Goal: Task Accomplishment & Management: Manage account settings

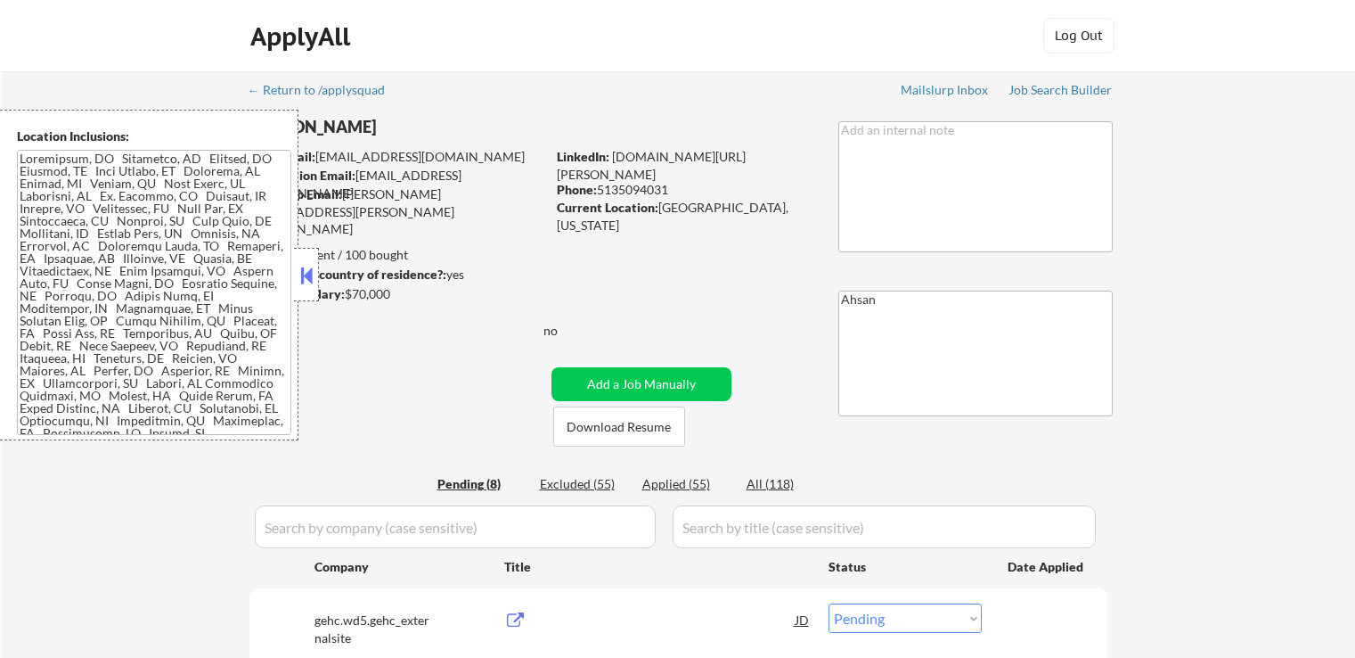
select select ""pending""
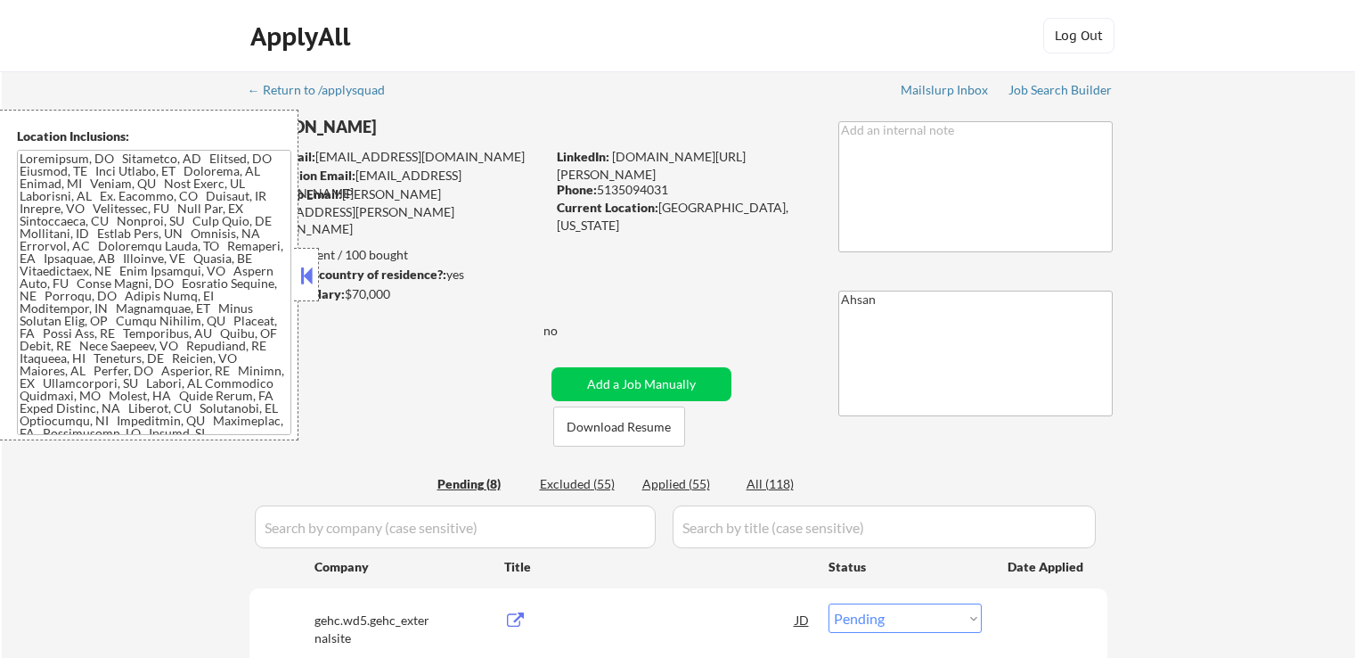
select select ""pending""
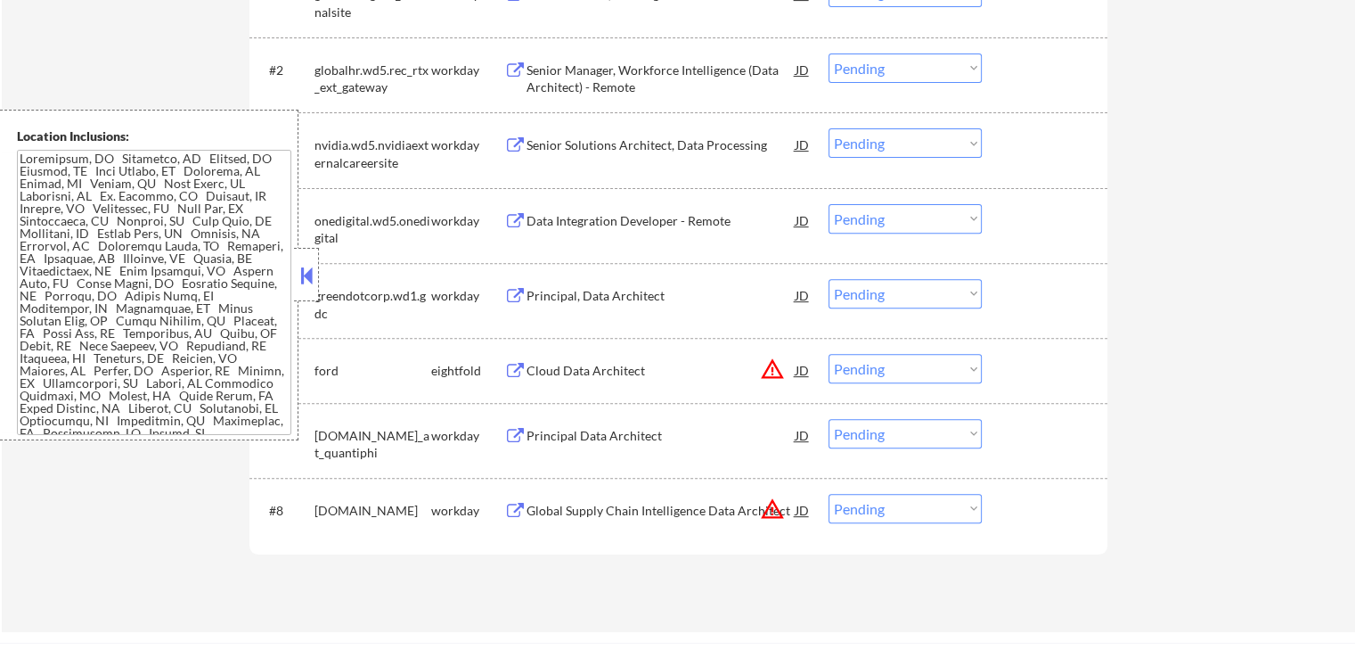
scroll to position [624, 0]
click at [583, 222] on div "Data Integration Developer - Remote" at bounding box center [661, 223] width 269 height 18
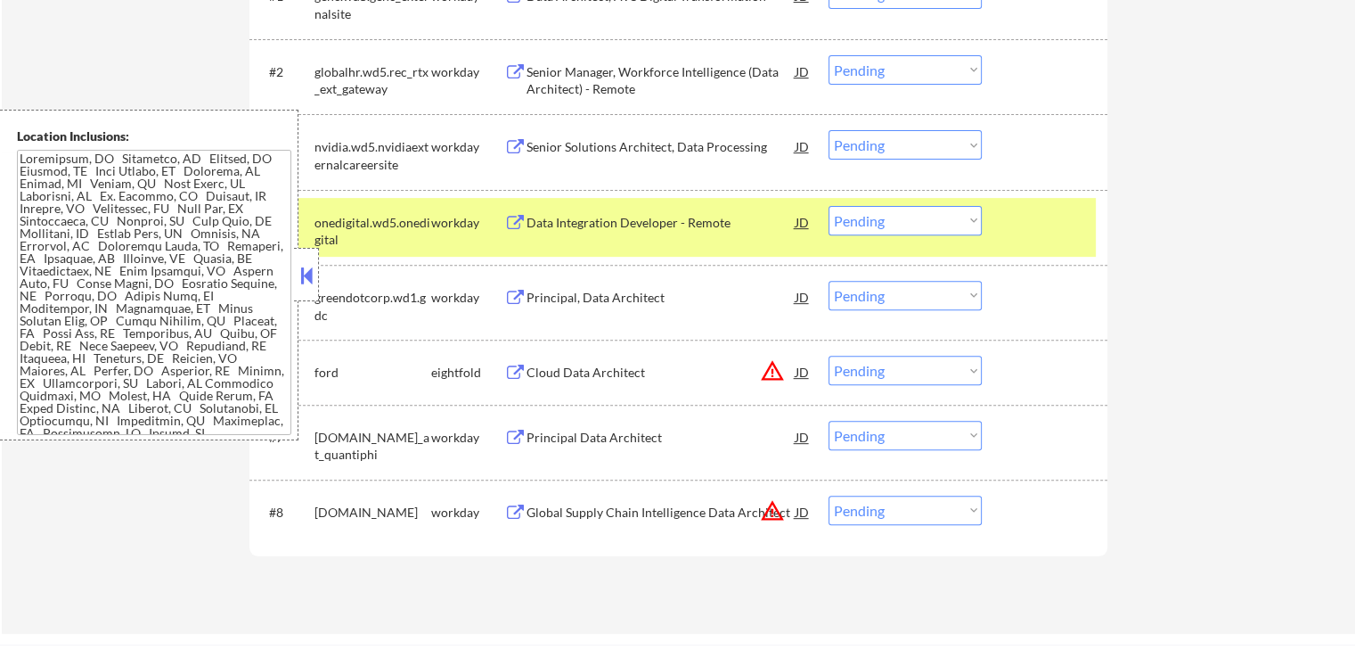
click at [538, 147] on div "Senior Solutions Architect, Data Processing" at bounding box center [661, 147] width 269 height 18
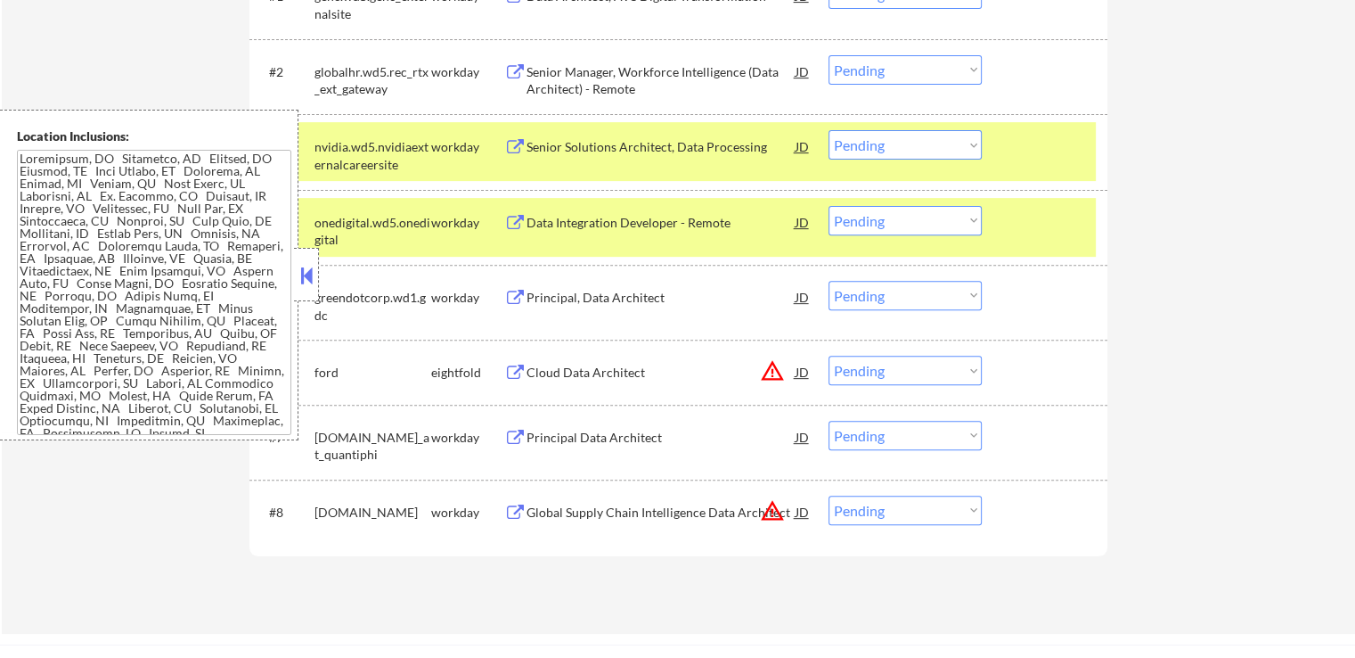
click at [542, 84] on div "Senior Manager, Workforce Intelligence (Data Architect) - Remote" at bounding box center [661, 80] width 269 height 35
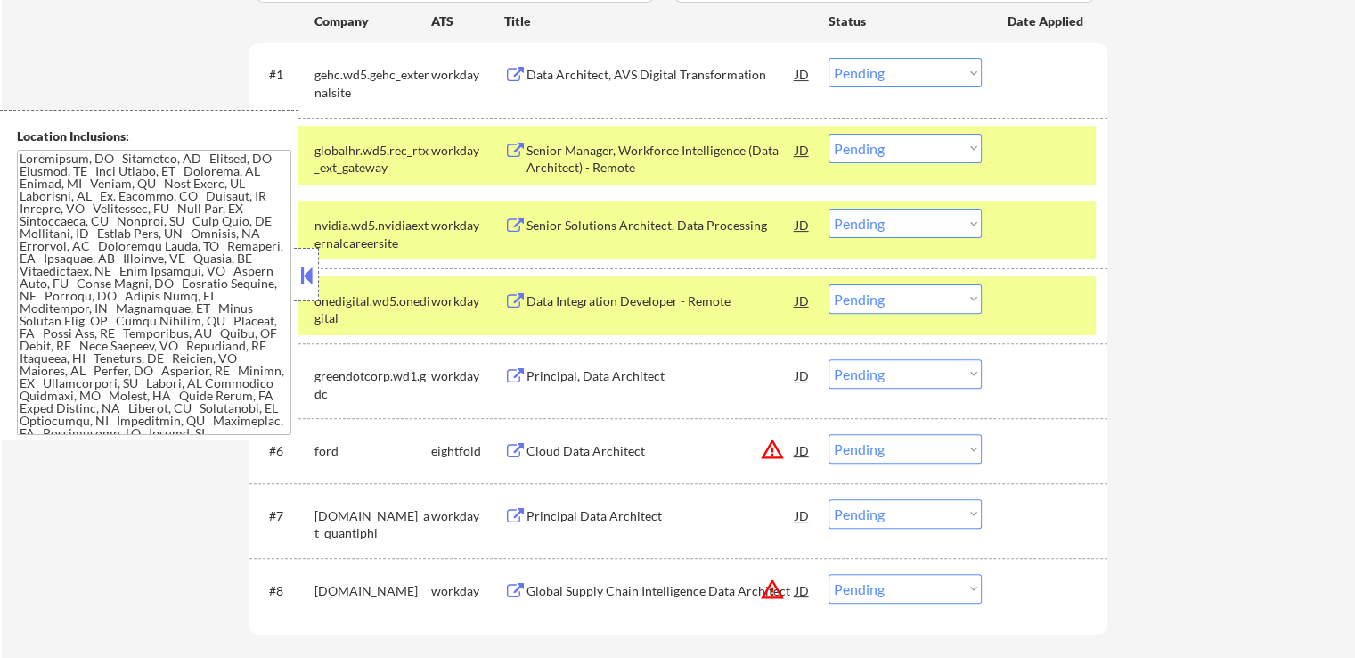
scroll to position [535, 0]
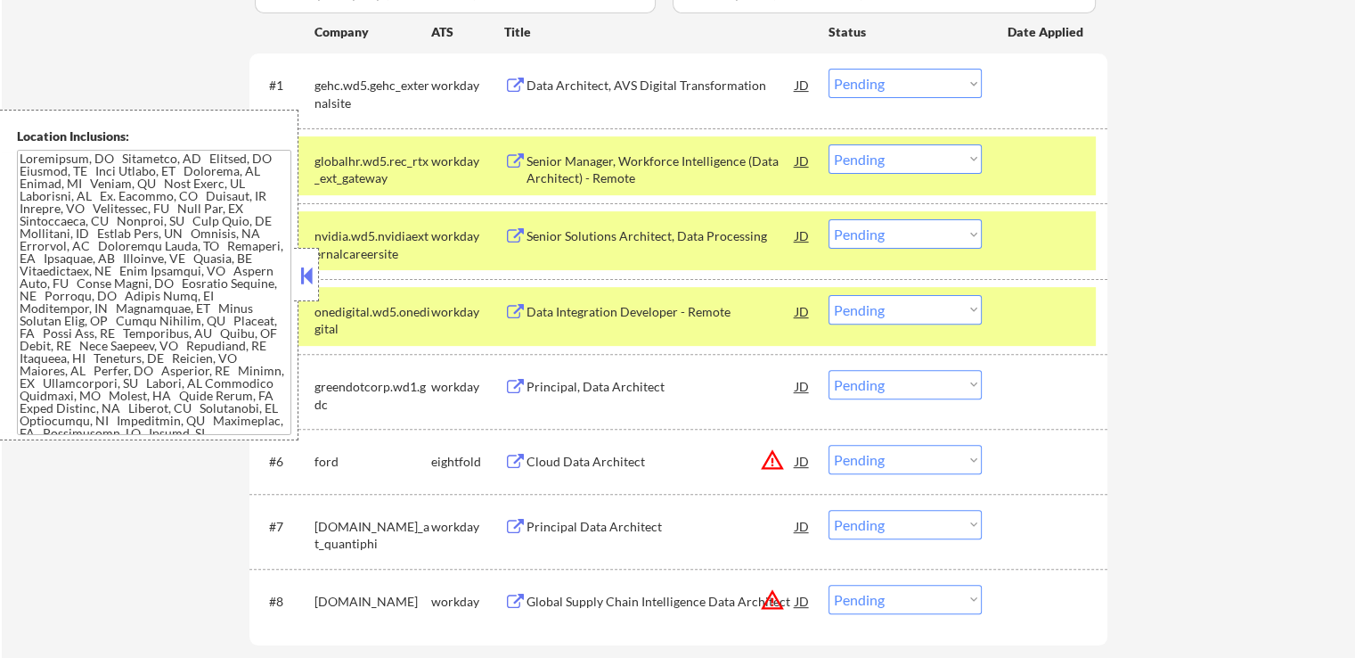
click at [568, 97] on div "Data Architect, AVS Digital Transformation" at bounding box center [661, 85] width 269 height 32
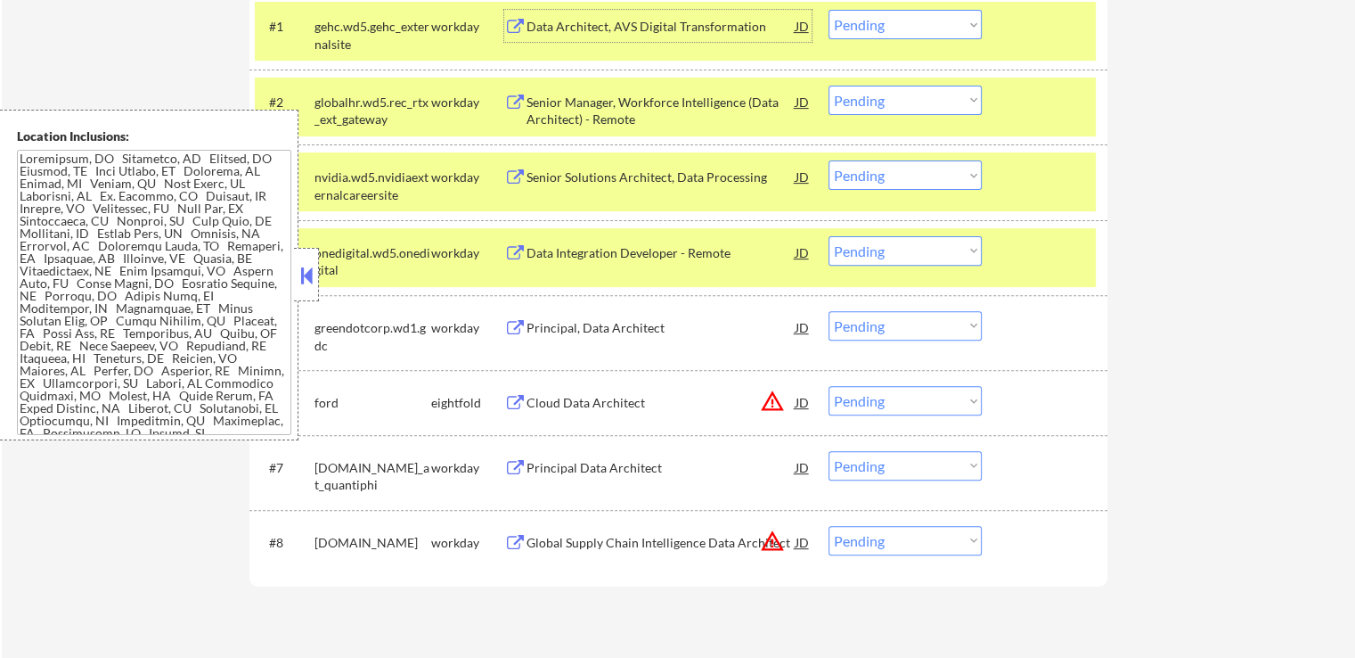
scroll to position [624, 0]
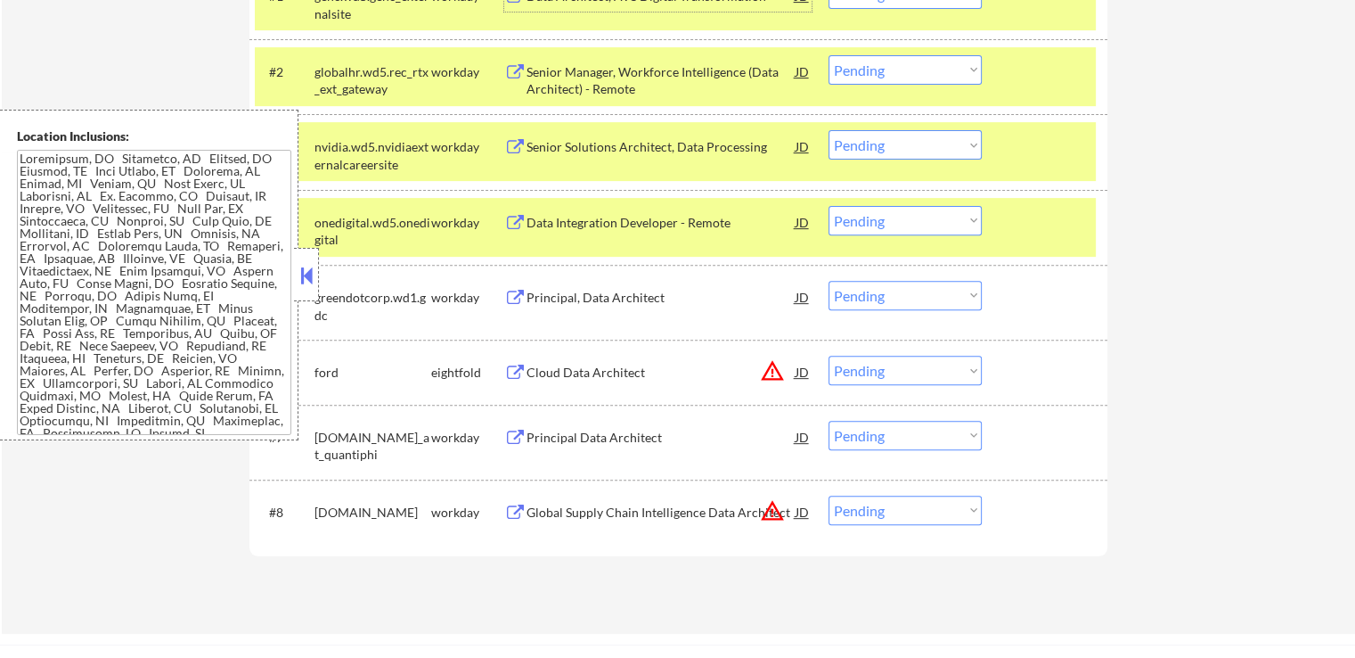
click at [909, 218] on select "Choose an option... Pending Applied Excluded (Questions) Excluded (Expired) Exc…" at bounding box center [905, 220] width 153 height 29
click at [829, 206] on select "Choose an option... Pending Applied Excluded (Questions) Excluded (Expired) Exc…" at bounding box center [905, 220] width 153 height 29
select select ""pending""
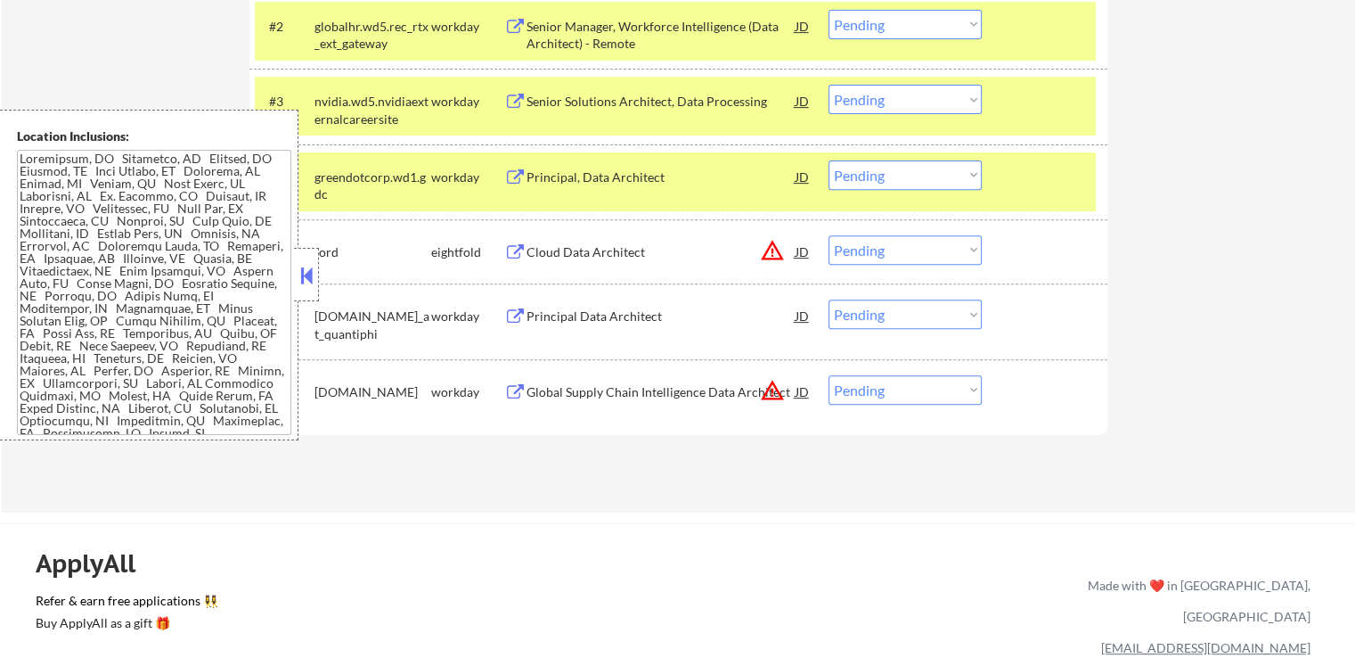
scroll to position [446, 0]
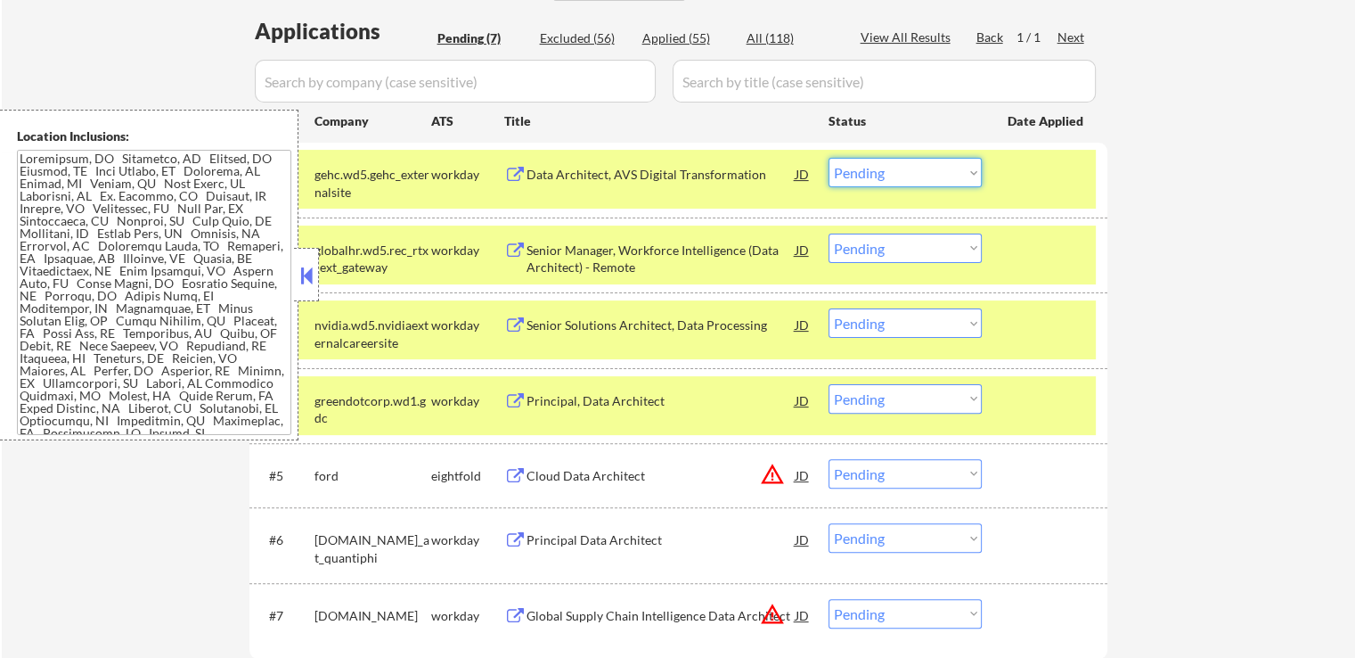
click at [917, 177] on select "Choose an option... Pending Applied Excluded (Questions) Excluded (Expired) Exc…" at bounding box center [905, 172] width 153 height 29
click at [829, 158] on select "Choose an option... Pending Applied Excluded (Questions) Excluded (Expired) Exc…" at bounding box center [905, 172] width 153 height 29
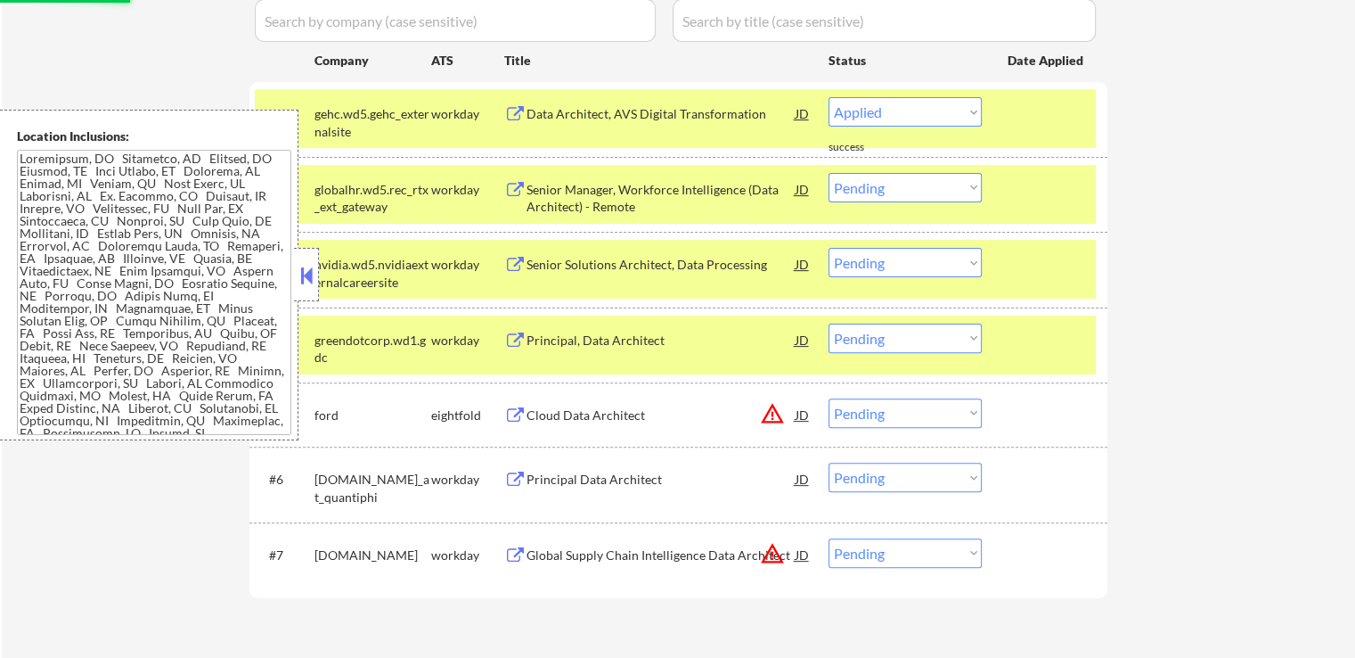
scroll to position [535, 0]
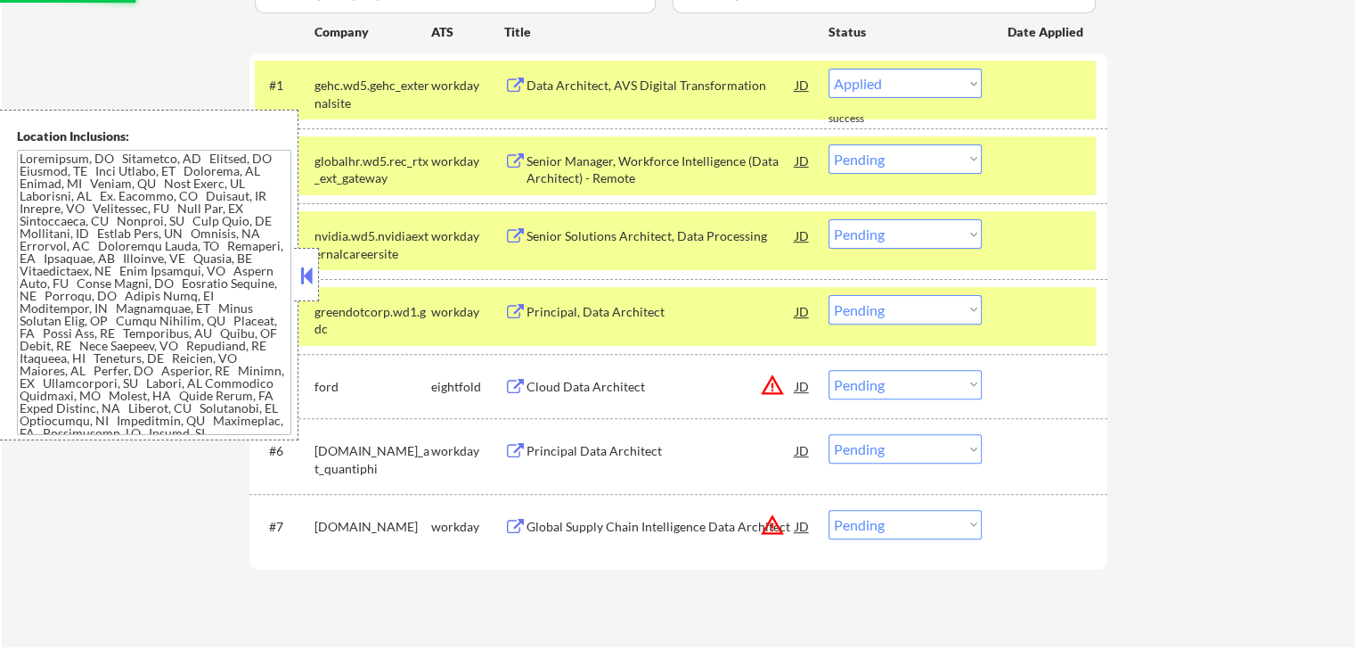
select select ""pending""
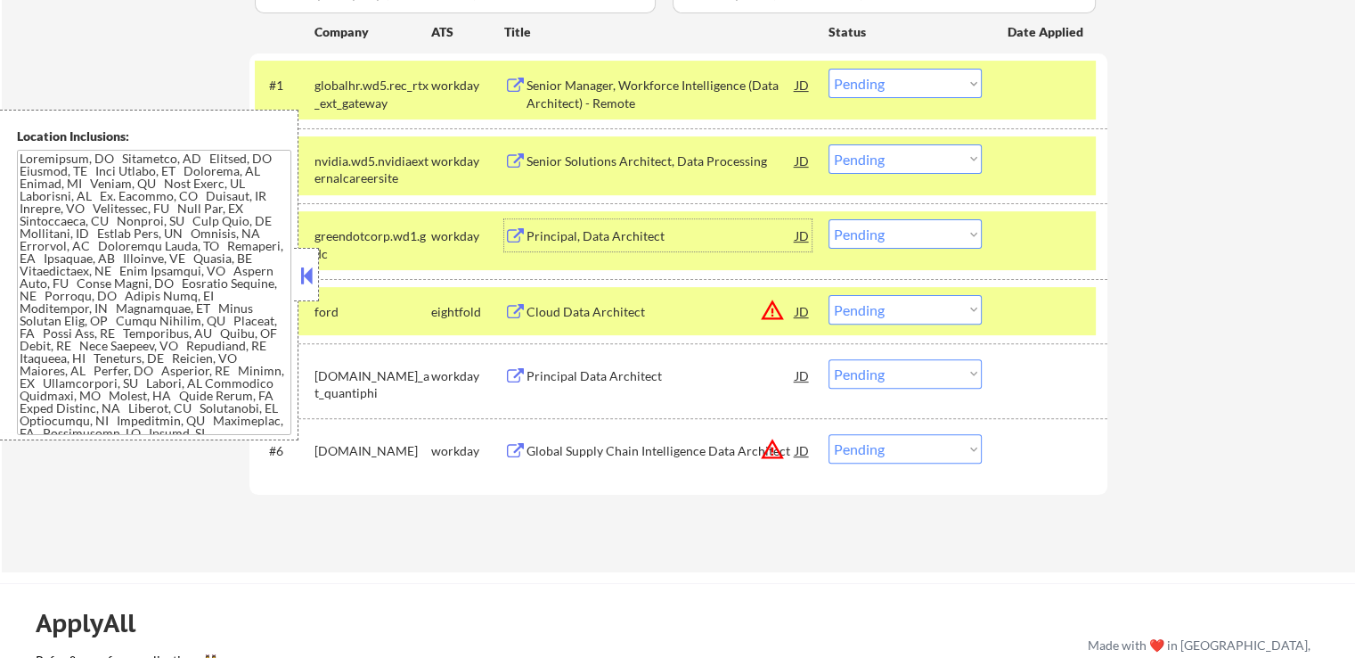
click at [552, 237] on div "Principal, Data Architect" at bounding box center [661, 236] width 269 height 18
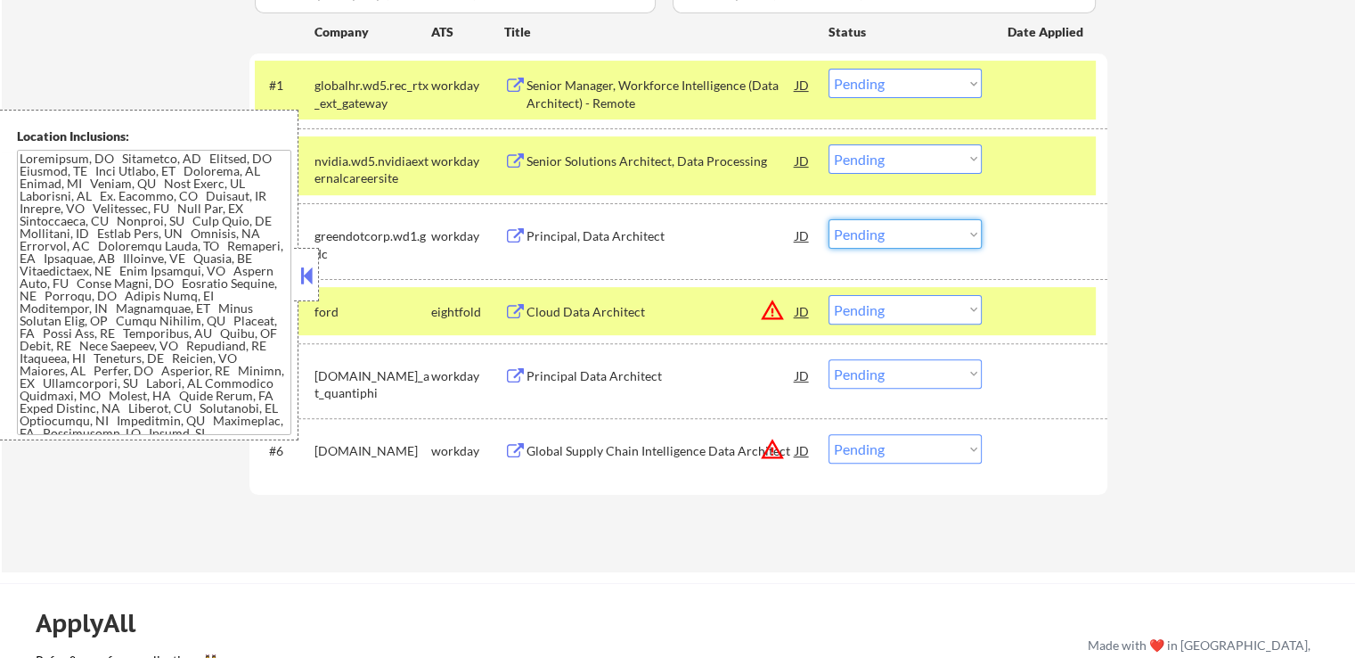
click at [879, 228] on select "Choose an option... Pending Applied Excluded (Questions) Excluded (Expired) Exc…" at bounding box center [905, 233] width 153 height 29
click at [829, 219] on select "Choose an option... Pending Applied Excluded (Questions) Excluded (Expired) Exc…" at bounding box center [905, 233] width 153 height 29
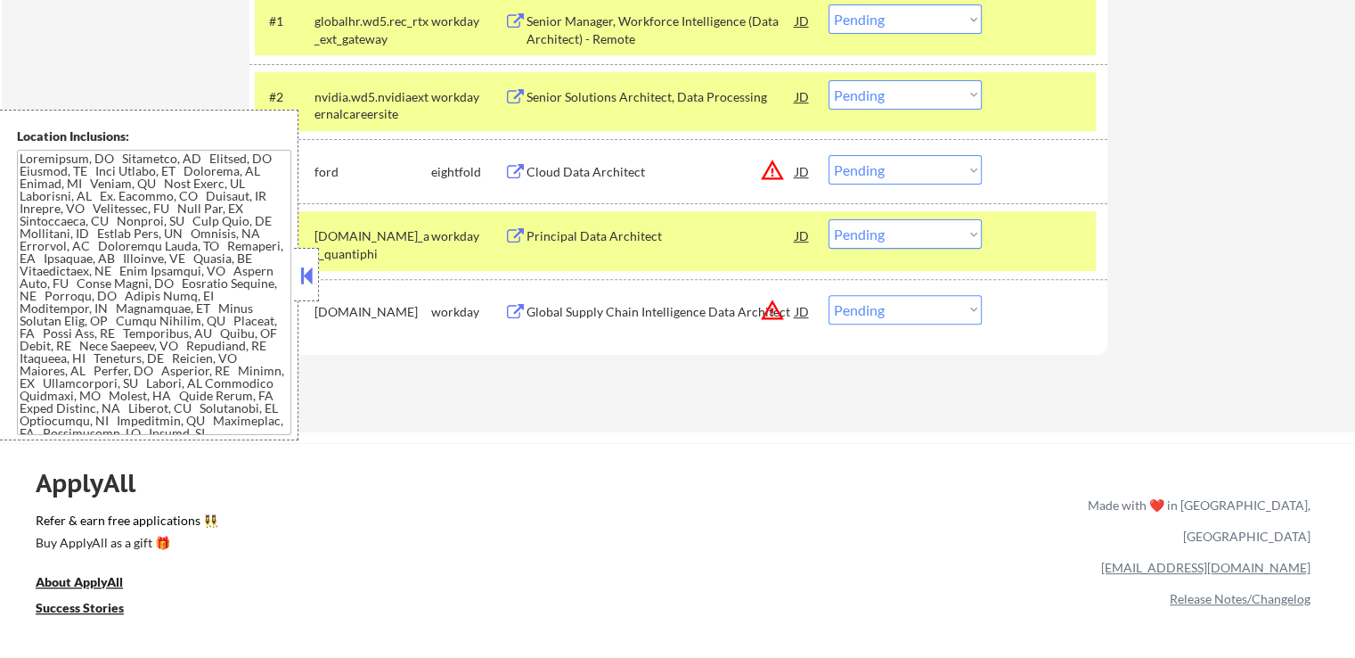
scroll to position [624, 0]
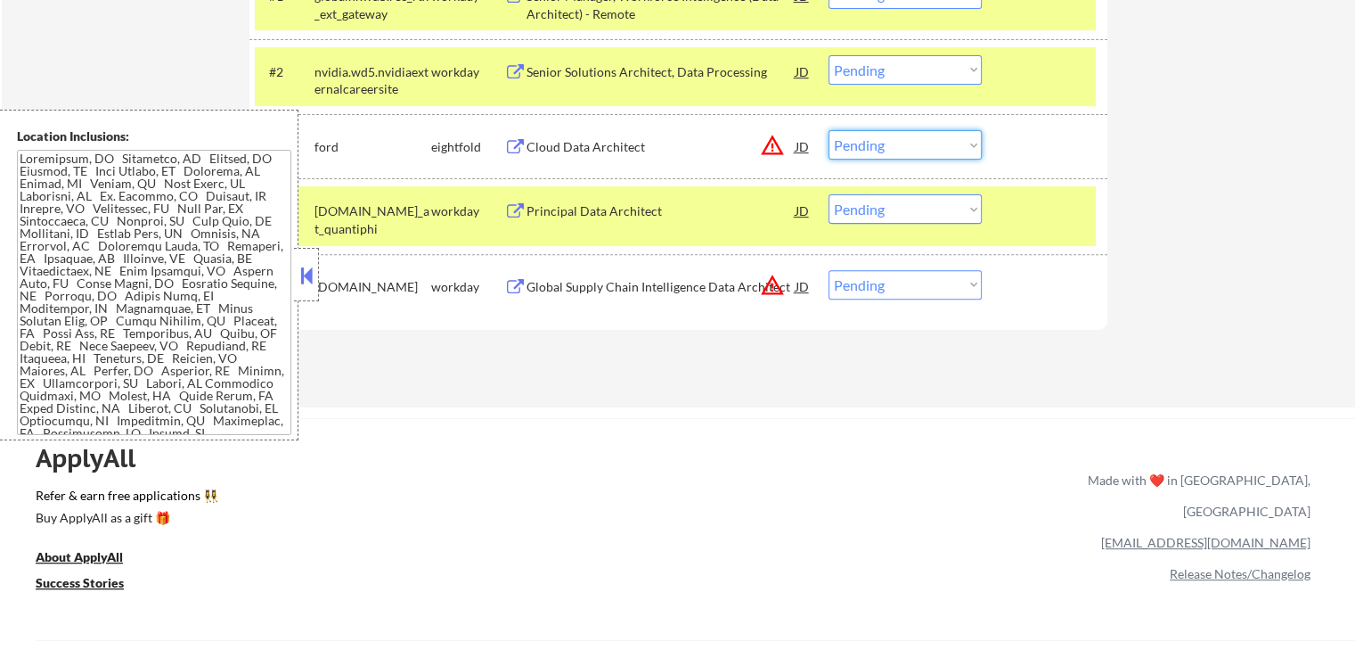
click at [910, 140] on select "Choose an option... Pending Applied Excluded (Questions) Excluded (Expired) Exc…" at bounding box center [905, 144] width 153 height 29
click at [829, 130] on select "Choose an option... Pending Applied Excluded (Questions) Excluded (Expired) Exc…" at bounding box center [905, 144] width 153 height 29
click at [887, 283] on select "Choose an option... Pending Applied Excluded (Questions) Excluded (Expired) Exc…" at bounding box center [905, 284] width 153 height 29
select select ""pending""
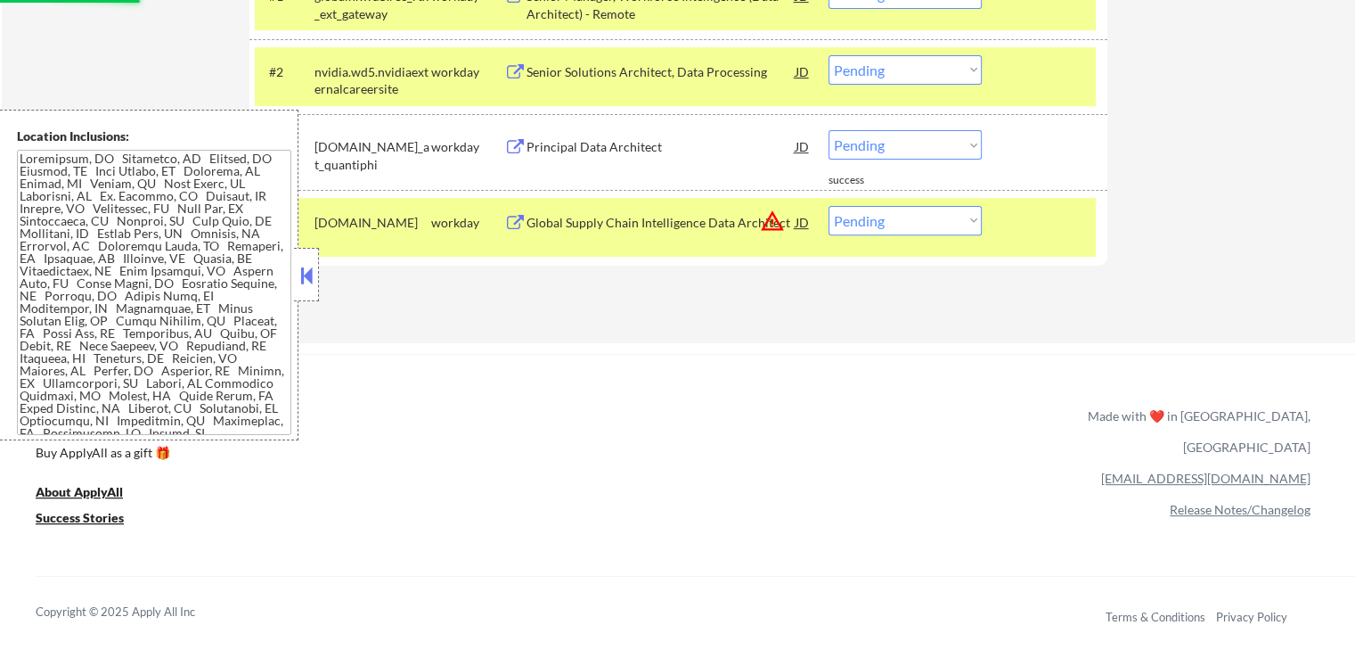
click at [917, 222] on select "Choose an option... Pending Applied Excluded (Questions) Excluded (Expired) Exc…" at bounding box center [905, 220] width 153 height 29
select select ""excluded__location_""
click at [829, 206] on select "Choose an option... Pending Applied Excluded (Questions) Excluded (Expired) Exc…" at bounding box center [905, 220] width 153 height 29
click at [544, 144] on div "Principal Data Architect" at bounding box center [661, 147] width 269 height 18
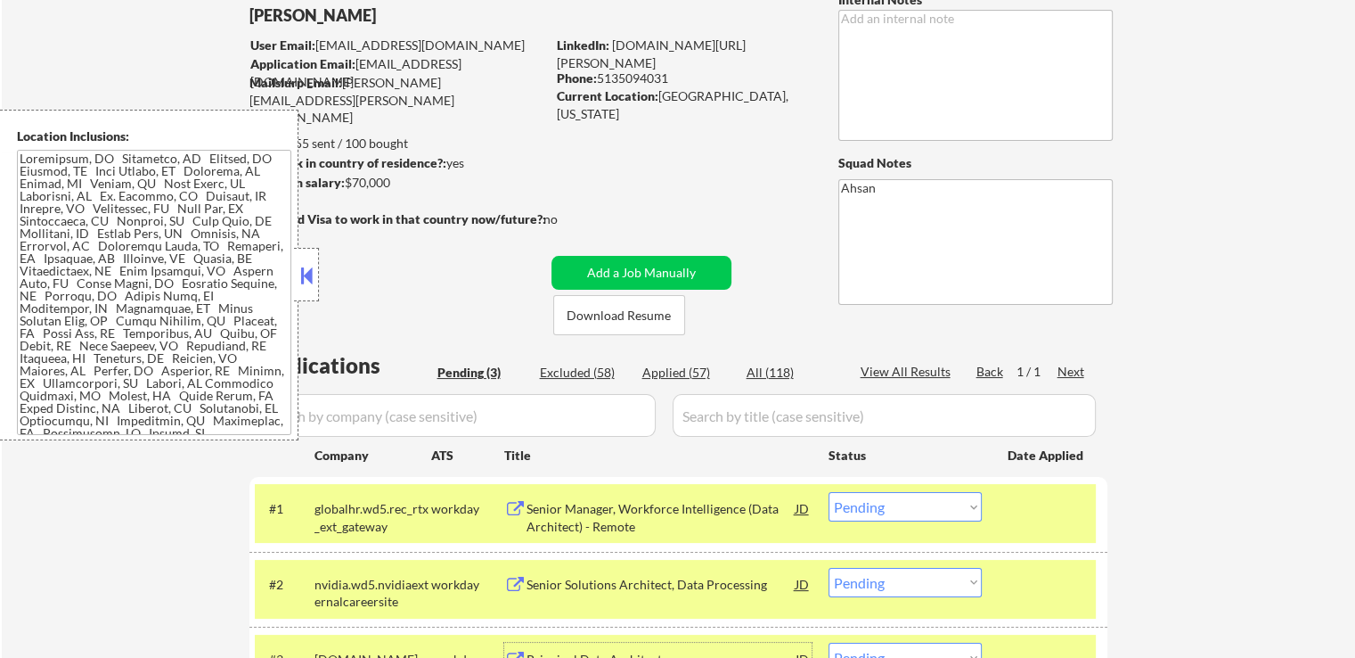
scroll to position [0, 0]
